Goal: Information Seeking & Learning: Learn about a topic

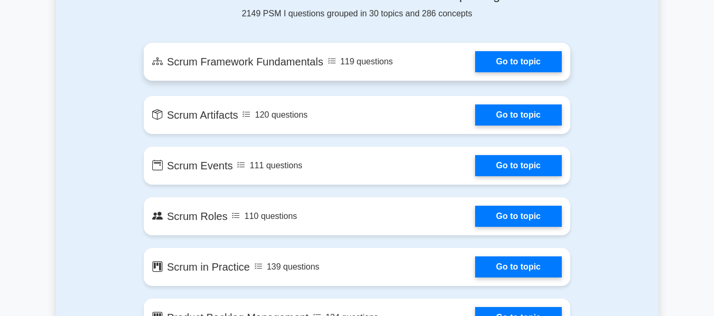
scroll to position [581, 0]
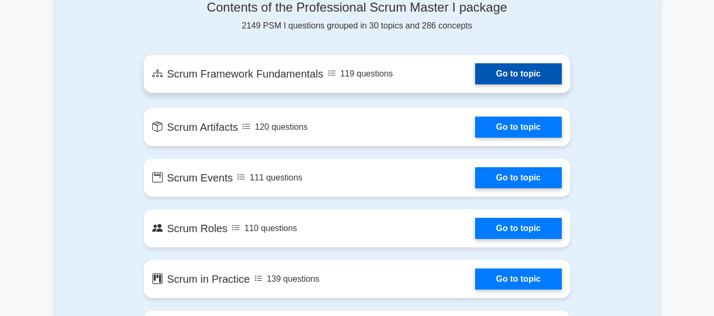
click at [562, 85] on link "Go to topic" at bounding box center [518, 73] width 87 height 21
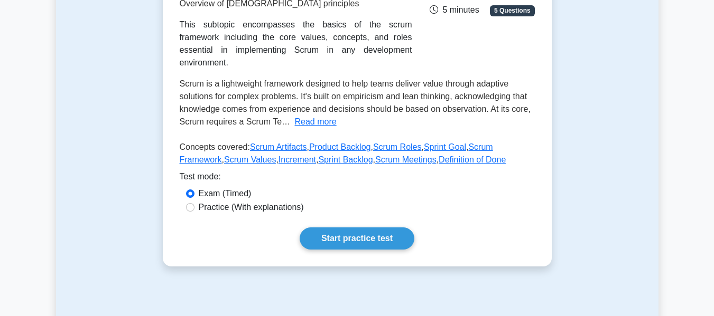
scroll to position [211, 0]
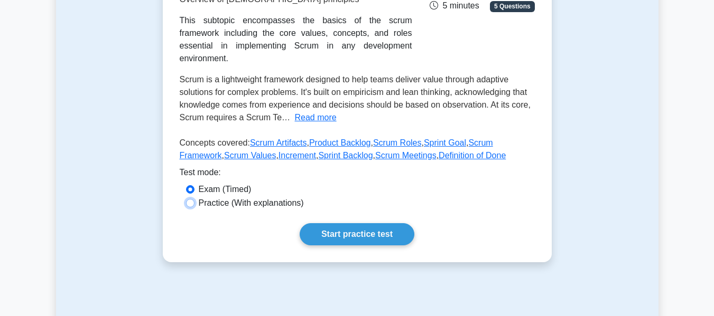
click at [191, 199] on input "Practice (With explanations)" at bounding box center [190, 203] width 8 height 8
radio input "true"
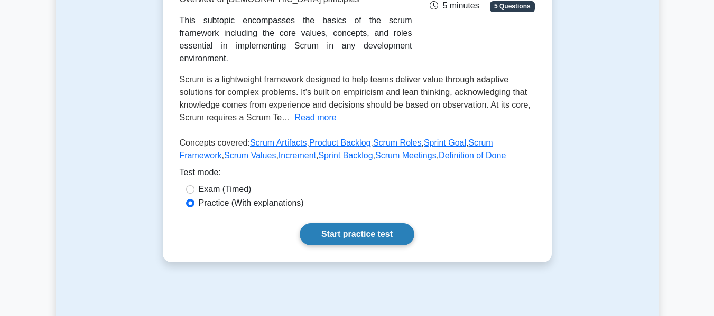
click at [343, 223] on link "Start practice test" at bounding box center [357, 234] width 115 height 22
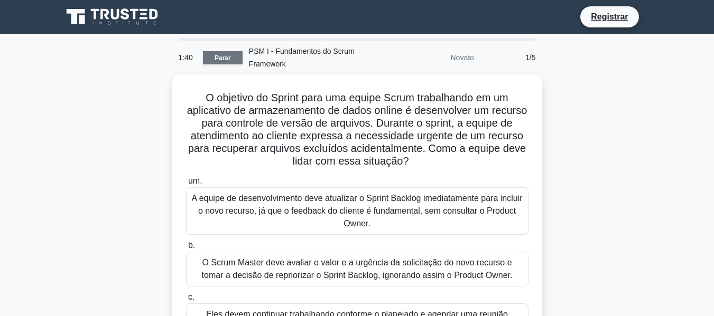
click at [217, 57] on font "Parar" at bounding box center [222, 57] width 16 height 7
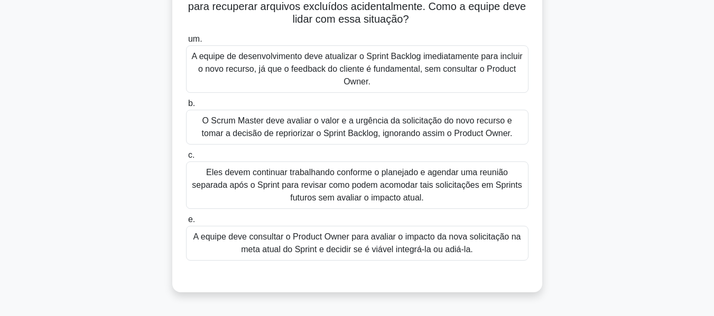
scroll to position [158, 0]
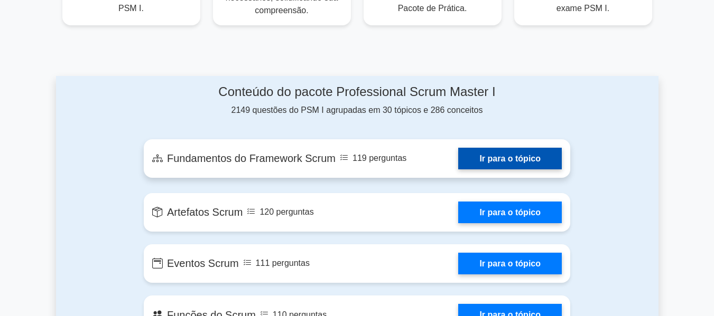
scroll to position [528, 0]
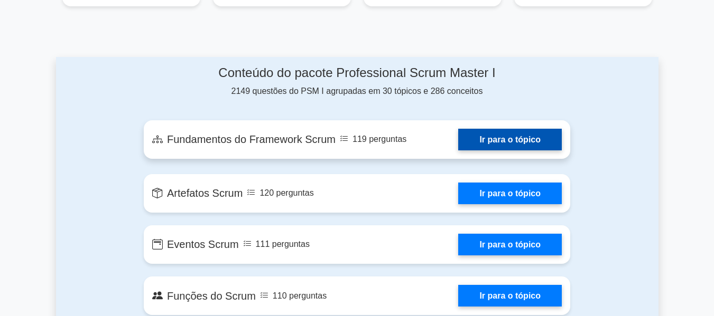
click at [485, 142] on link "Ir para o tópico" at bounding box center [510, 140] width 104 height 22
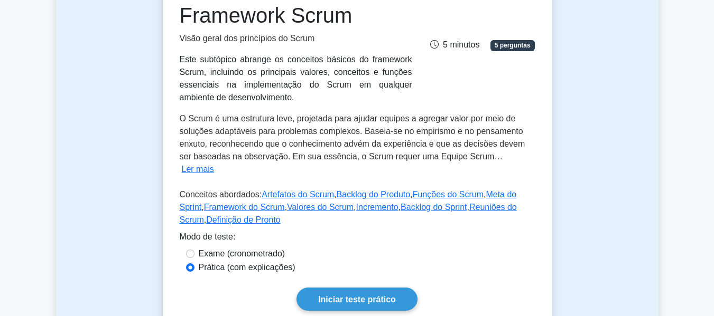
scroll to position [264, 0]
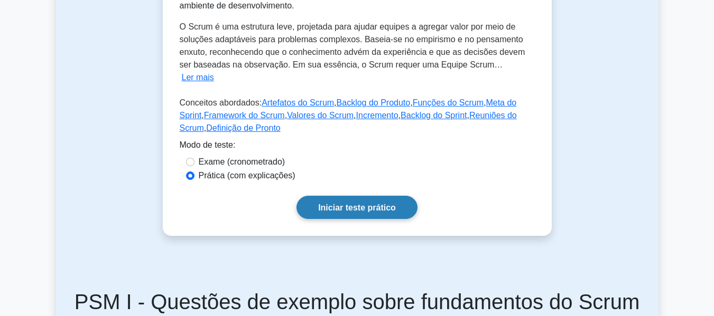
click at [346, 203] on font "Iniciar teste prático" at bounding box center [357, 207] width 78 height 9
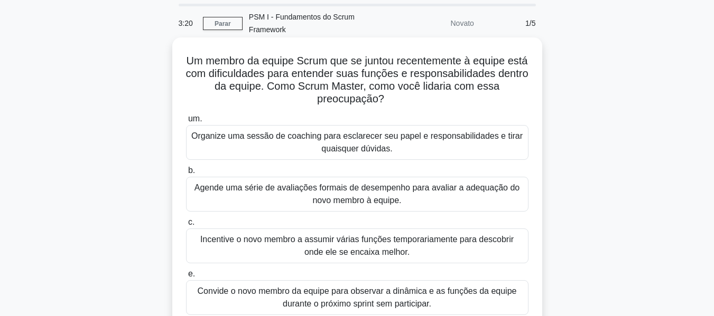
scroll to position [53, 0]
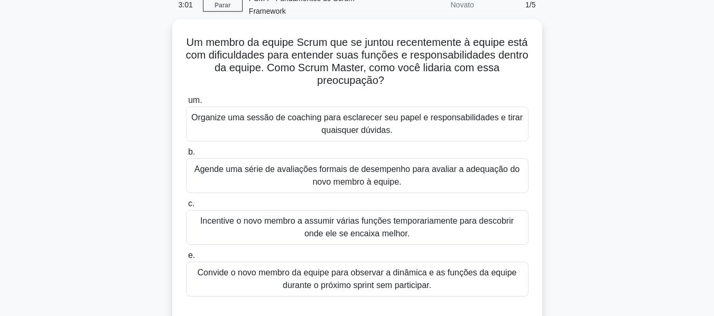
click at [315, 118] on font "Organize uma sessão de coaching para esclarecer seu papel e responsabilidades e…" at bounding box center [356, 124] width 331 height 22
click at [186, 104] on input "um. Organize uma sessão de coaching para esclarecer seu papel e responsabilidad…" at bounding box center [186, 100] width 0 height 7
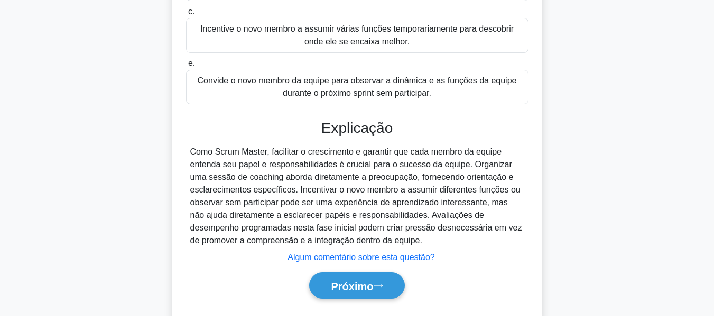
scroll to position [264, 0]
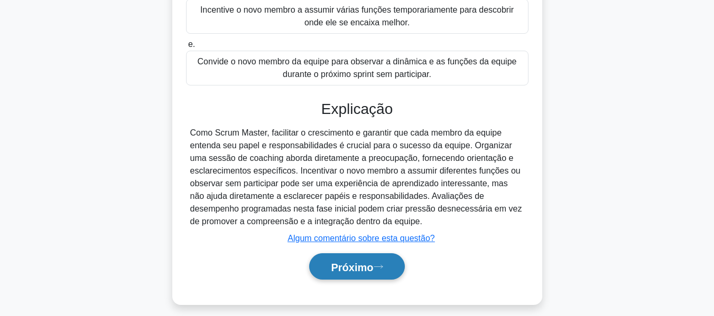
click at [341, 269] on font "Próximo" at bounding box center [352, 267] width 42 height 12
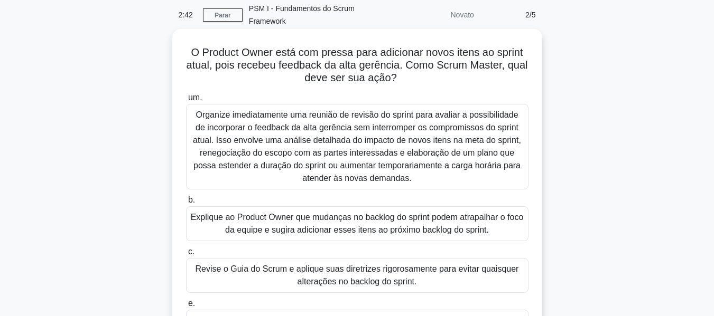
scroll to position [96, 0]
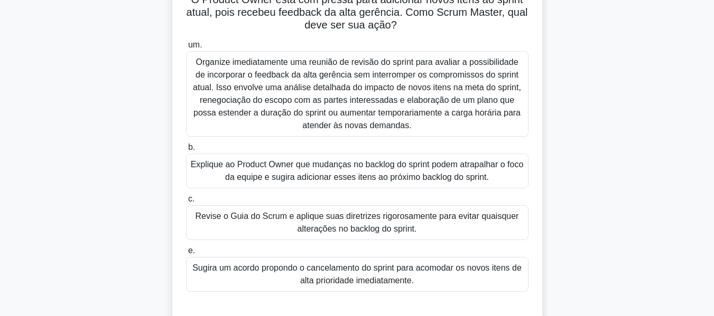
click at [302, 176] on font "Explique ao Product Owner que mudanças no backlog do sprint podem atrapalhar o …" at bounding box center [357, 171] width 333 height 22
click at [186, 151] on input "b. Explique ao Product Owner que mudanças no backlog do sprint podem atrapalhar…" at bounding box center [186, 147] width 0 height 7
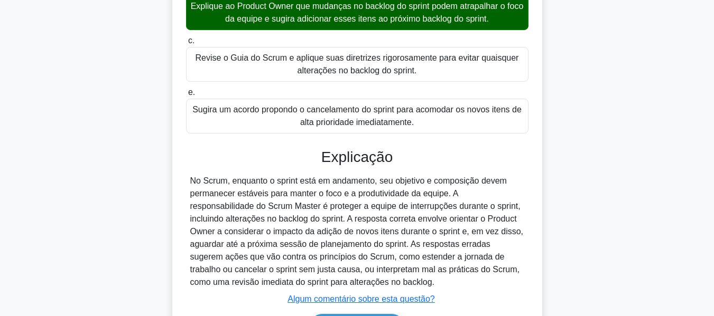
scroll to position [307, 0]
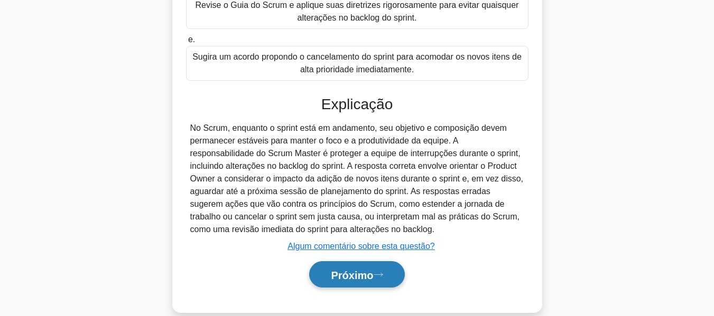
click at [345, 276] on font "Próximo" at bounding box center [352, 275] width 42 height 12
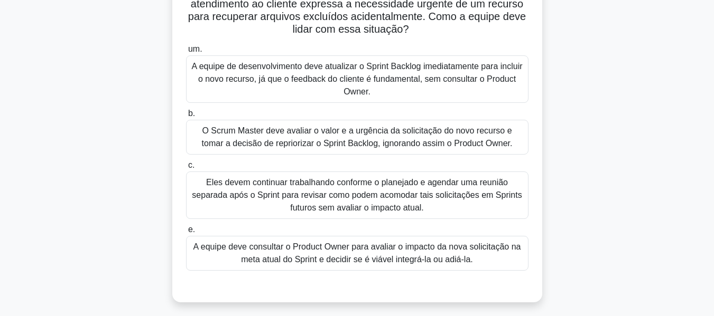
scroll to position [148, 0]
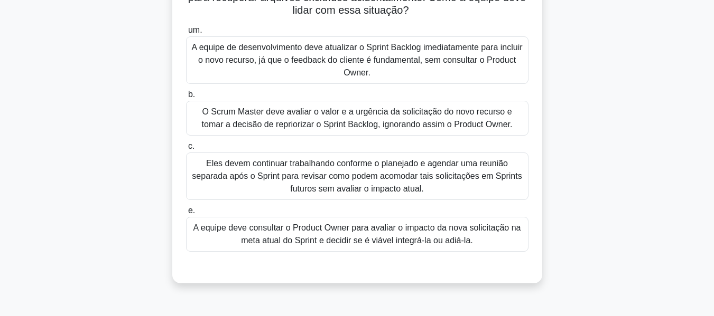
click at [315, 174] on font "Eles devem continuar trabalhando conforme o planejado e agendar uma reunião sep…" at bounding box center [357, 176] width 330 height 34
click at [186, 150] on input "c. Eles devem continuar trabalhando conforme o planejado e agendar uma reunião …" at bounding box center [186, 146] width 0 height 7
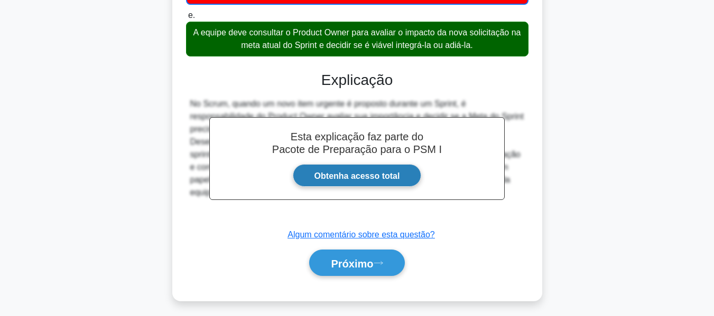
scroll to position [351, 0]
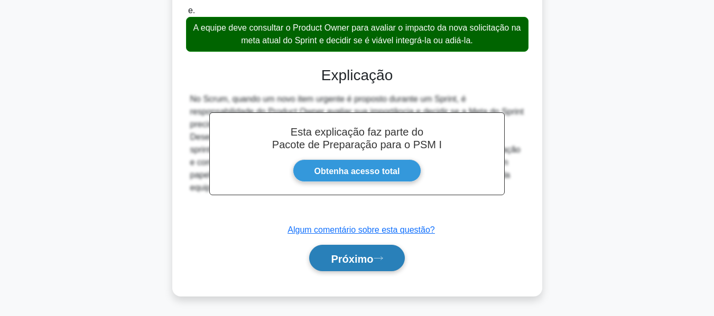
click at [354, 259] on font "Próximo" at bounding box center [352, 259] width 42 height 12
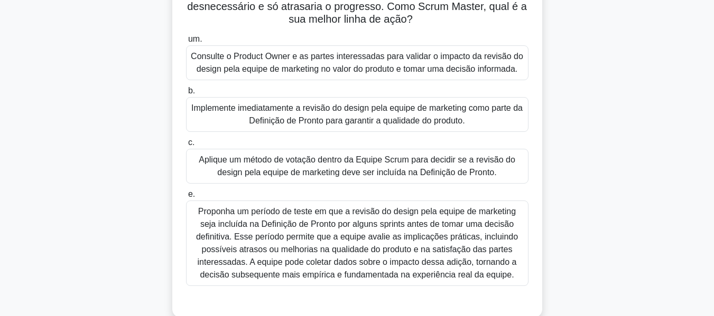
scroll to position [158, 0]
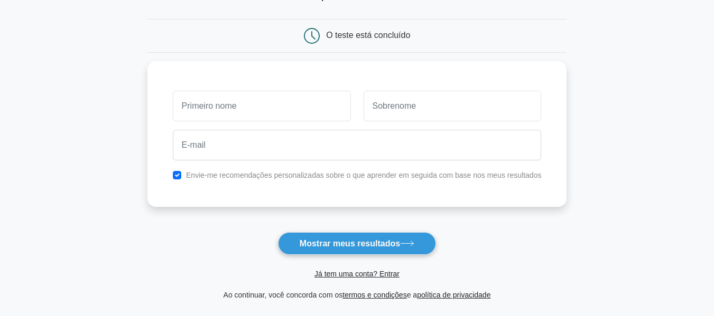
scroll to position [106, 0]
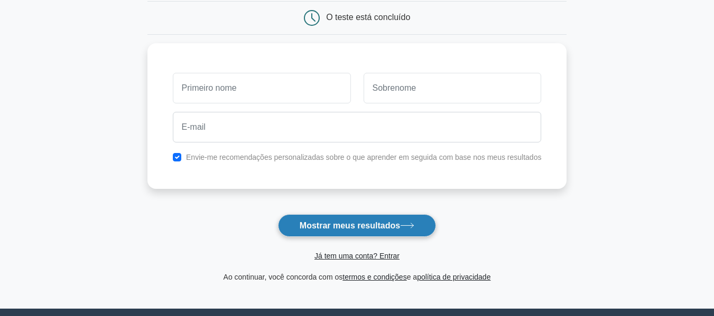
click at [334, 229] on font "Mostrar meus resultados" at bounding box center [350, 225] width 100 height 9
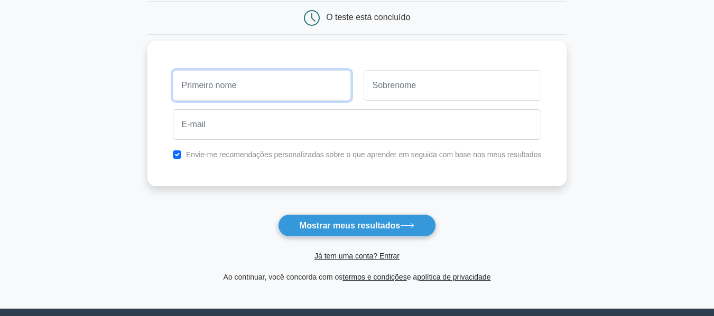
click at [235, 91] on input "text" at bounding box center [262, 85] width 178 height 31
click at [216, 94] on input "text" at bounding box center [262, 85] width 178 height 31
type input "[PERSON_NAME]"
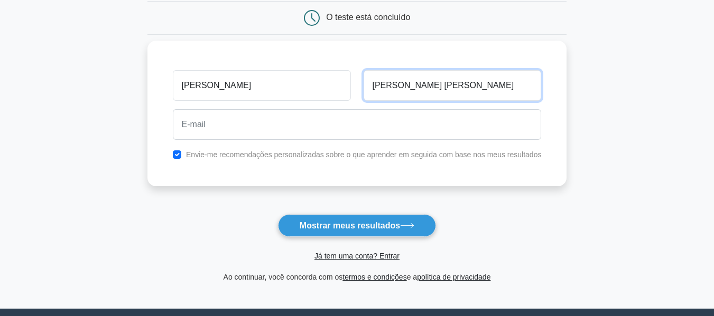
type input "[PERSON_NAME] [PERSON_NAME]"
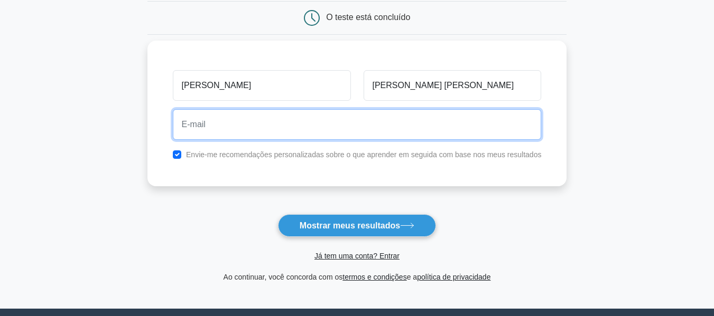
click at [201, 118] on input "email" at bounding box center [357, 124] width 369 height 31
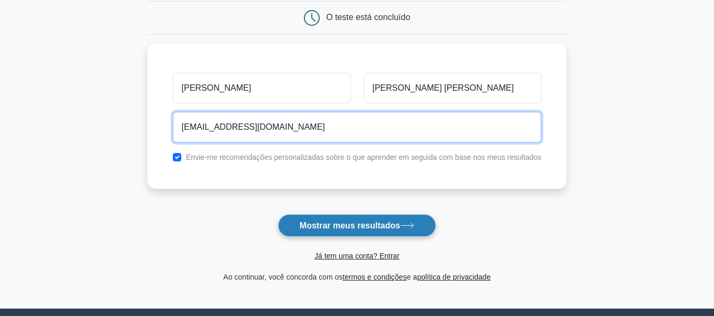
type input "[EMAIL_ADDRESS][DOMAIN_NAME]"
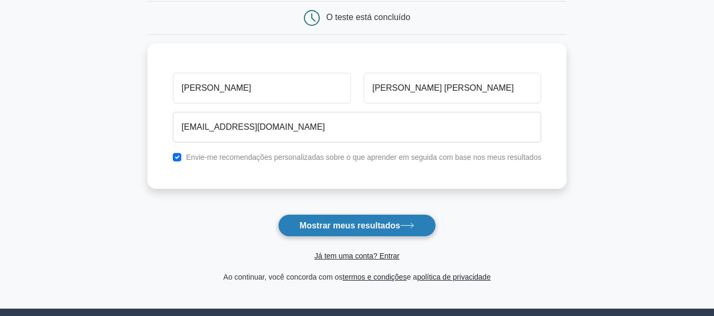
click at [334, 228] on font "Mostrar meus resultados" at bounding box center [350, 225] width 100 height 9
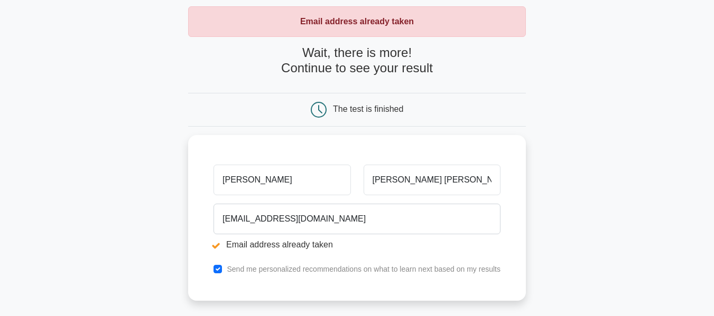
scroll to position [158, 0]
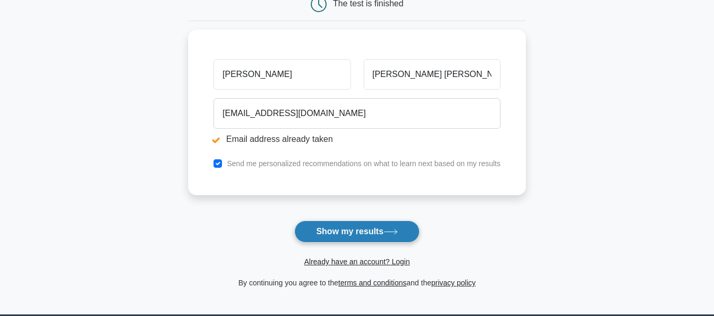
click at [339, 232] on button "Show my results" at bounding box center [356, 232] width 125 height 22
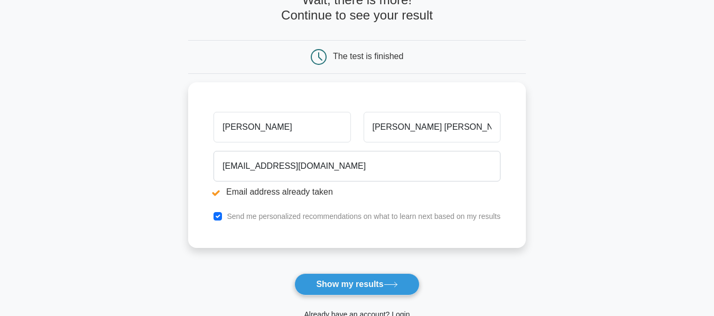
scroll to position [158, 0]
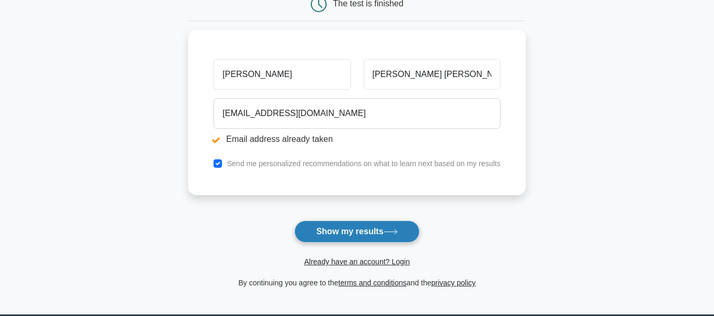
click at [345, 237] on button "Show my results" at bounding box center [356, 232] width 125 height 22
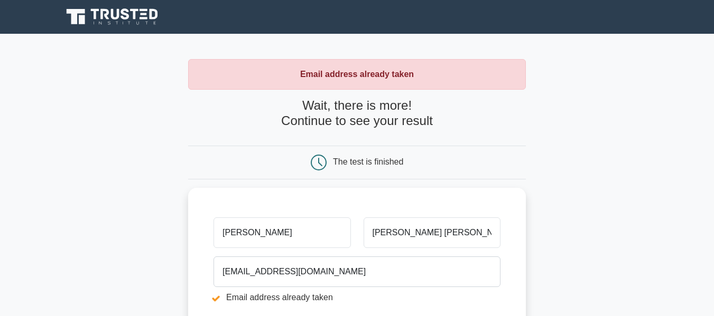
click at [107, 12] on icon at bounding box center [104, 14] width 8 height 11
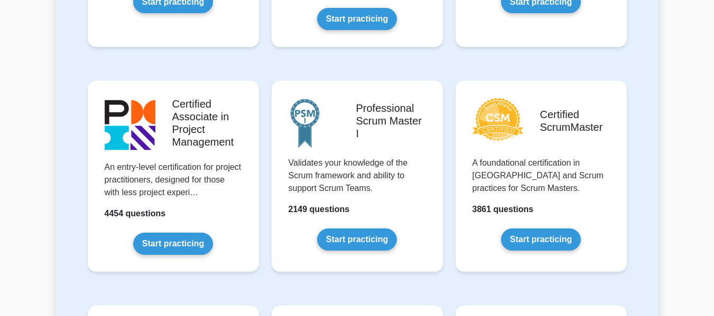
scroll to position [423, 0]
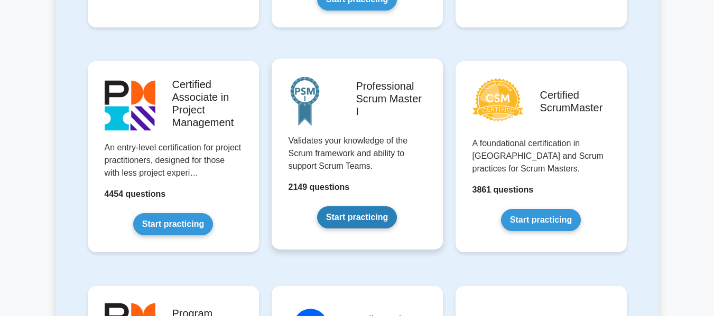
click at [345, 214] on link "Start practicing" at bounding box center [357, 218] width 80 height 22
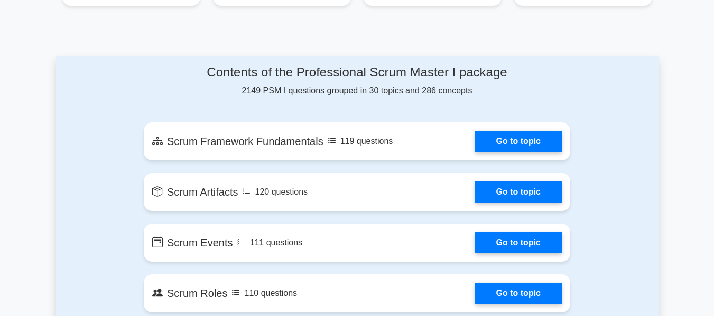
scroll to position [528, 0]
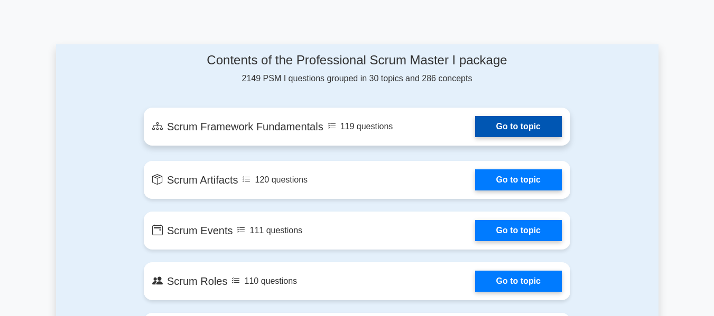
click at [500, 126] on link "Go to topic" at bounding box center [518, 126] width 87 height 21
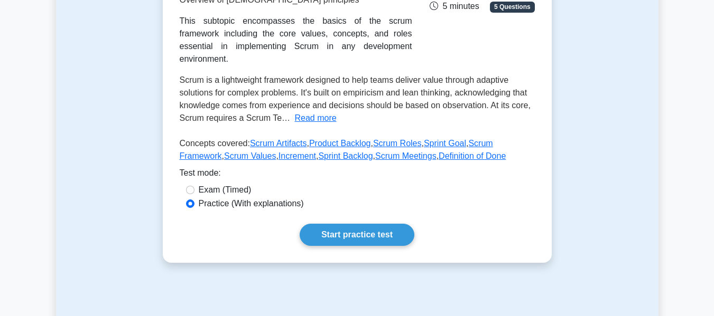
scroll to position [211, 0]
click at [189, 185] on input "Exam (Timed)" at bounding box center [190, 189] width 8 height 8
radio input "true"
click at [192, 199] on input "Practice (With explanations)" at bounding box center [190, 203] width 8 height 8
radio input "true"
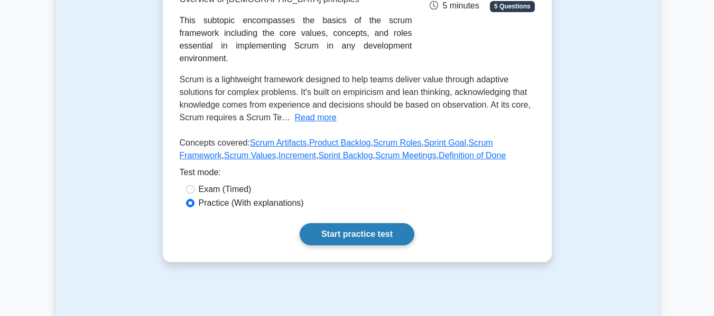
click at [336, 223] on link "Start practice test" at bounding box center [357, 234] width 115 height 22
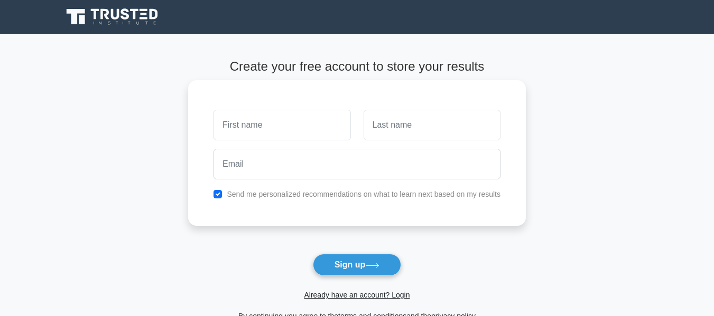
click at [281, 132] on input "text" at bounding box center [281, 125] width 137 height 31
type input "[PERSON_NAME]"
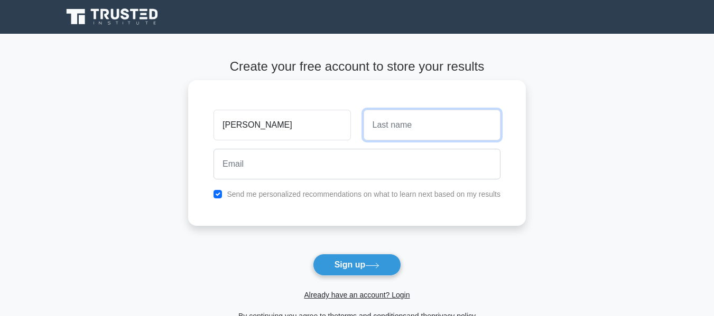
click at [390, 130] on input "text" at bounding box center [431, 125] width 137 height 31
type input "[PERSON_NAME] [PERSON_NAME]"
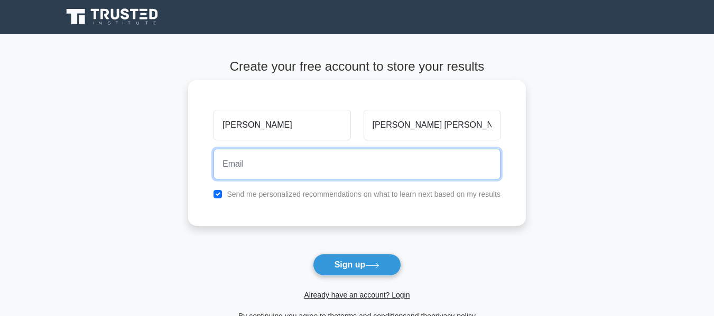
click at [302, 174] on input "email" at bounding box center [356, 164] width 287 height 31
type input "[EMAIL_ADDRESS][DOMAIN_NAME]"
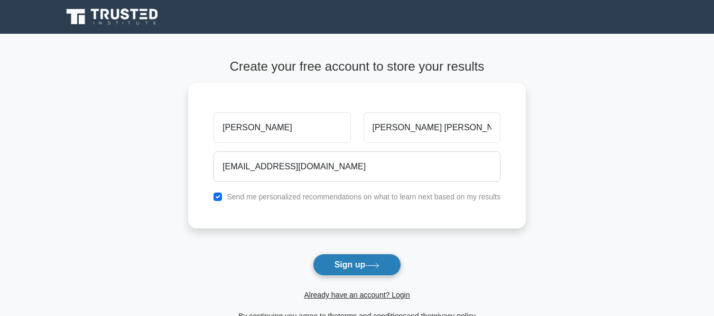
click at [350, 265] on button "Sign up" at bounding box center [357, 265] width 89 height 22
